Goal: Check status: Check status

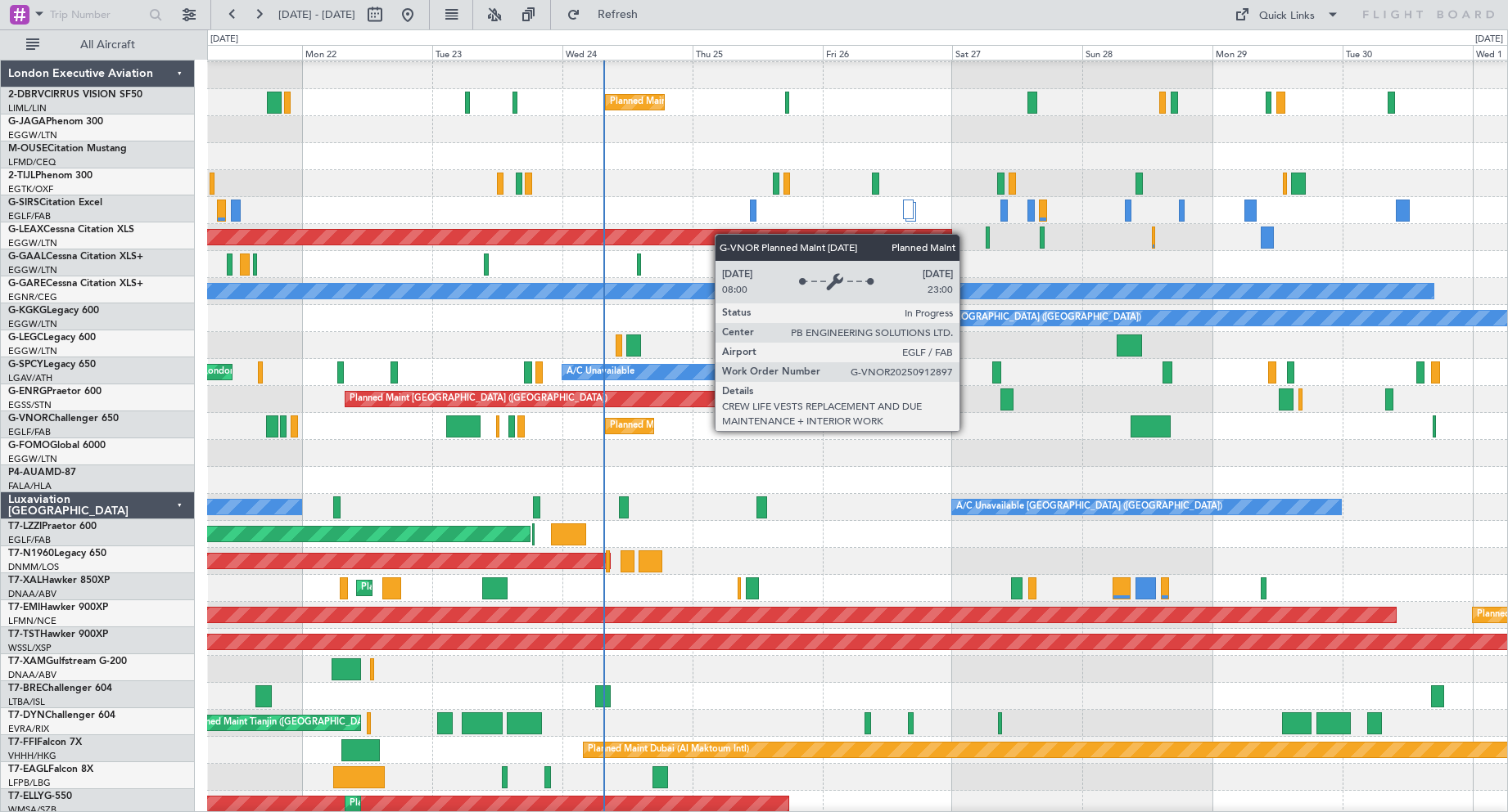
scroll to position [56, 0]
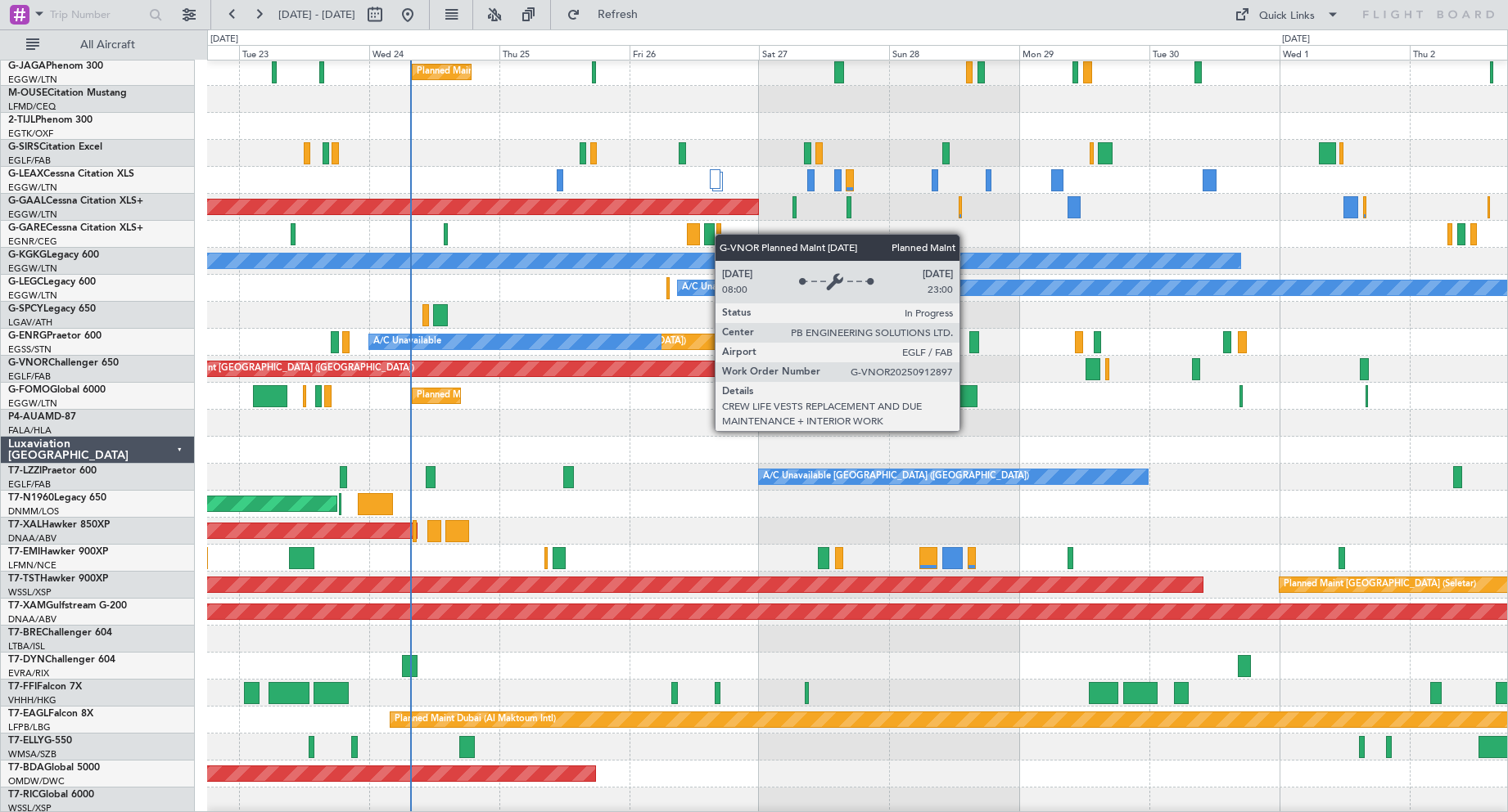
click at [519, 375] on div "Planned Maint [GEOGRAPHIC_DATA] ([GEOGRAPHIC_DATA])" at bounding box center [452, 369] width 600 height 15
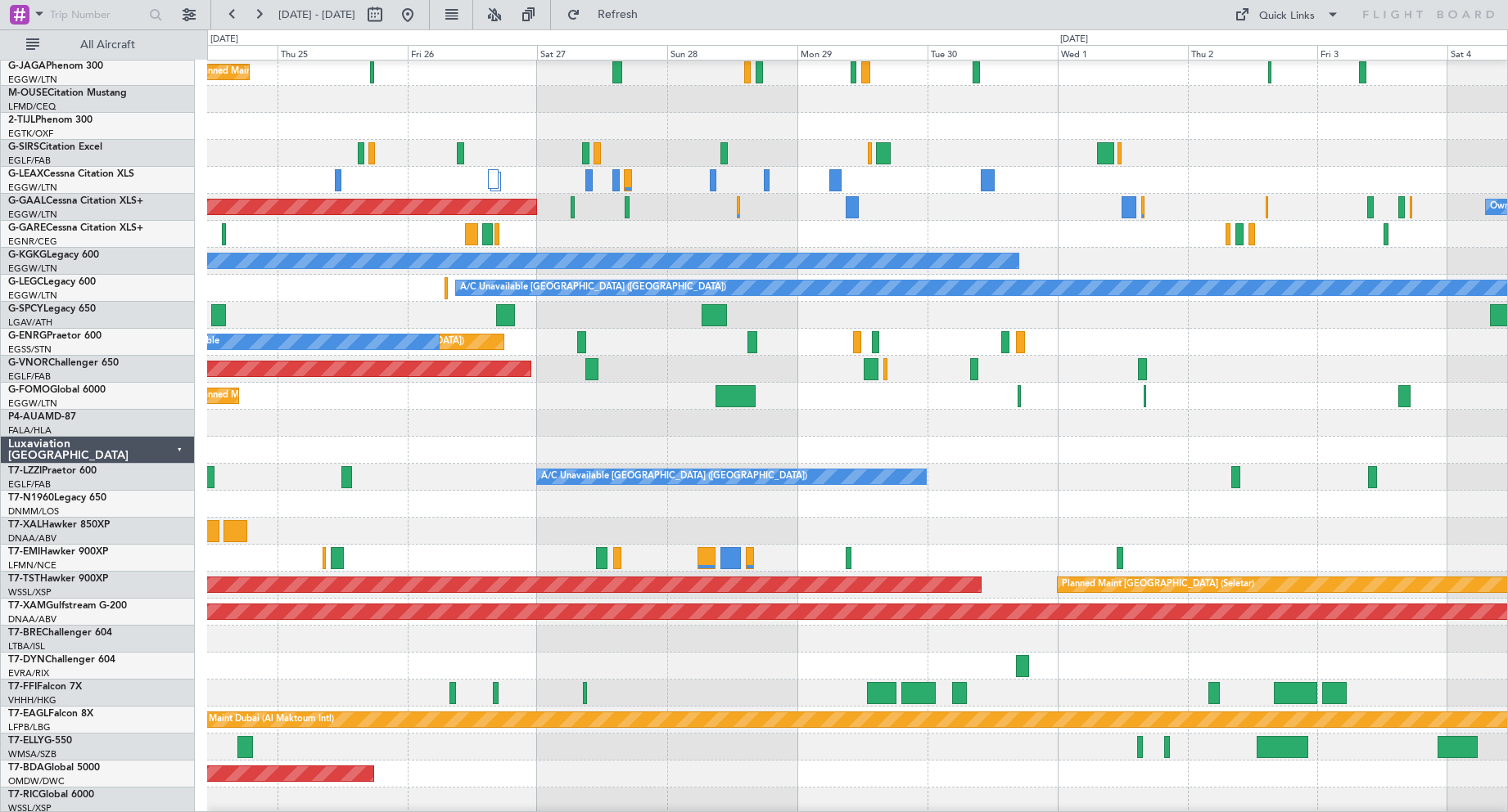
scroll to position [57, 0]
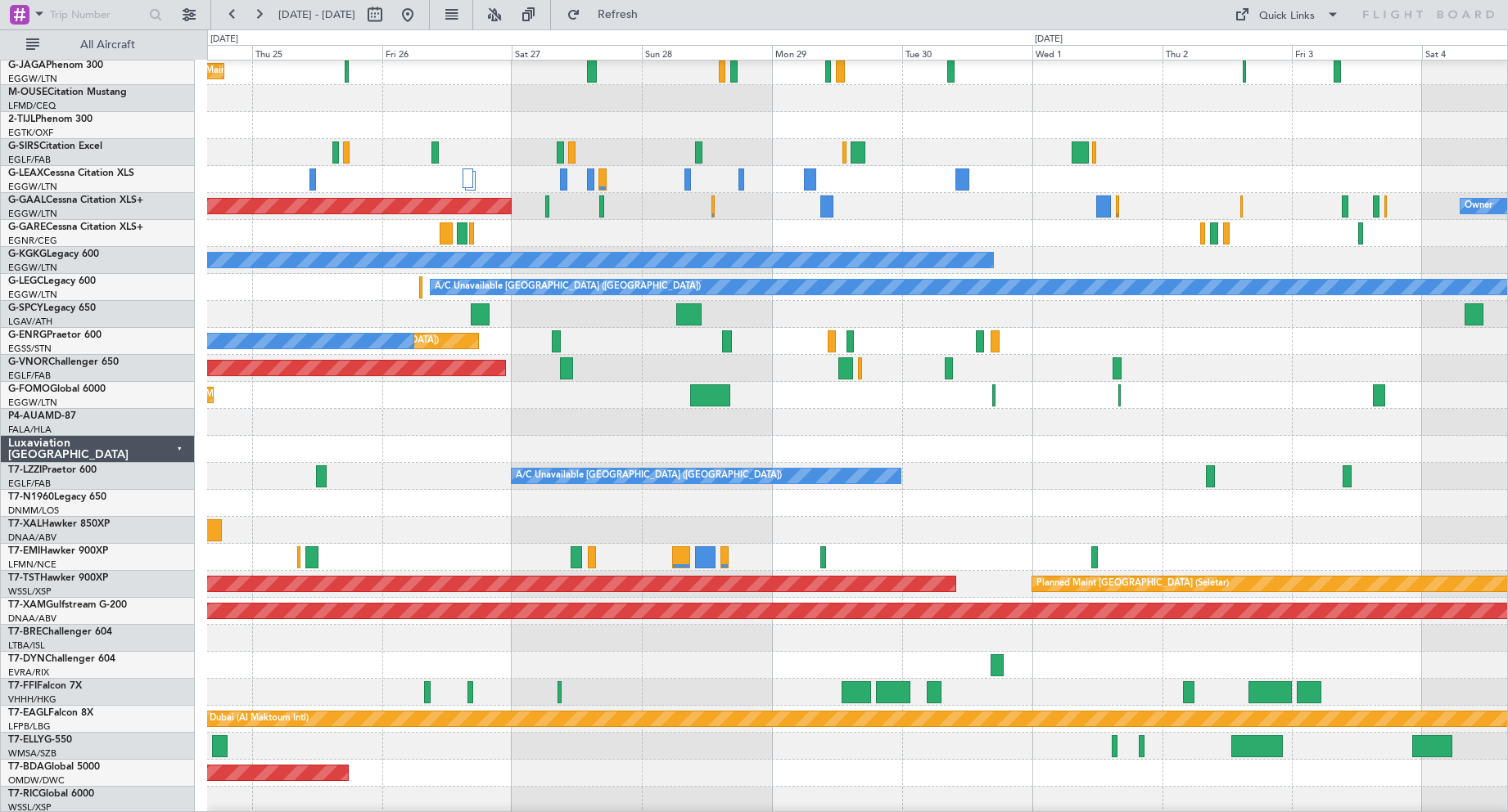
click at [625, 362] on div "Planned Maint [GEOGRAPHIC_DATA] ([GEOGRAPHIC_DATA])" at bounding box center [857, 368] width 1300 height 27
